Goal: Task Accomplishment & Management: Complete application form

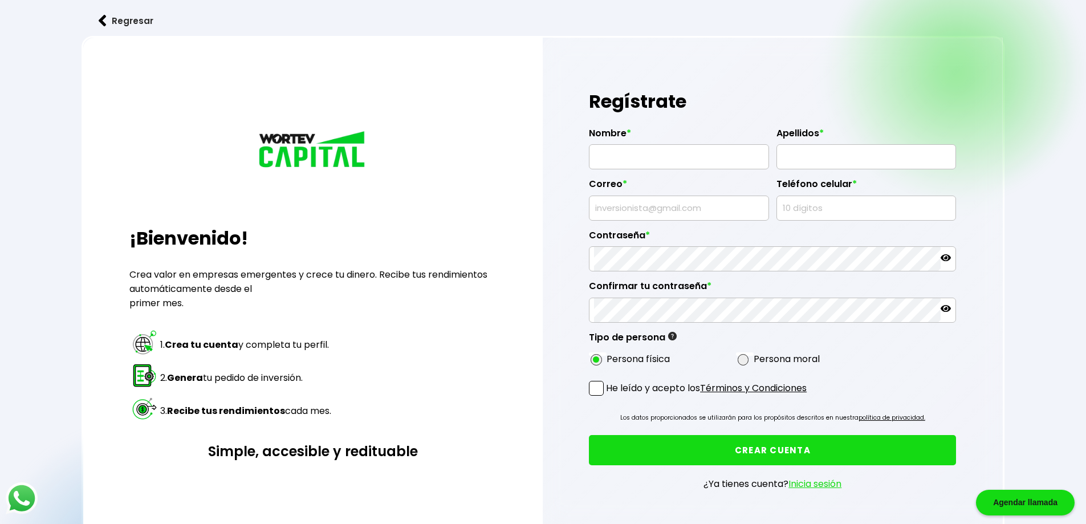
click at [99, 18] on img at bounding box center [103, 21] width 8 height 12
